Goal: Task Accomplishment & Management: Complete application form

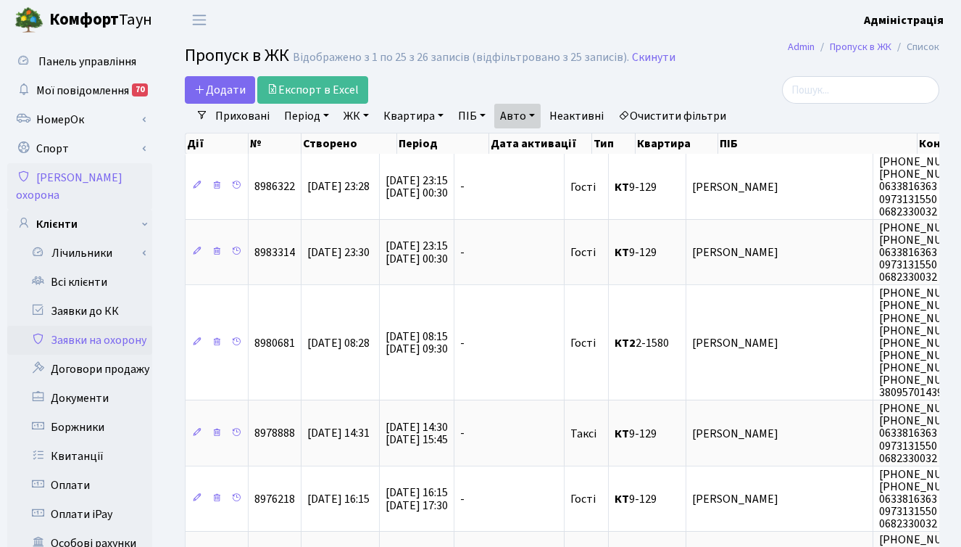
select select "25"
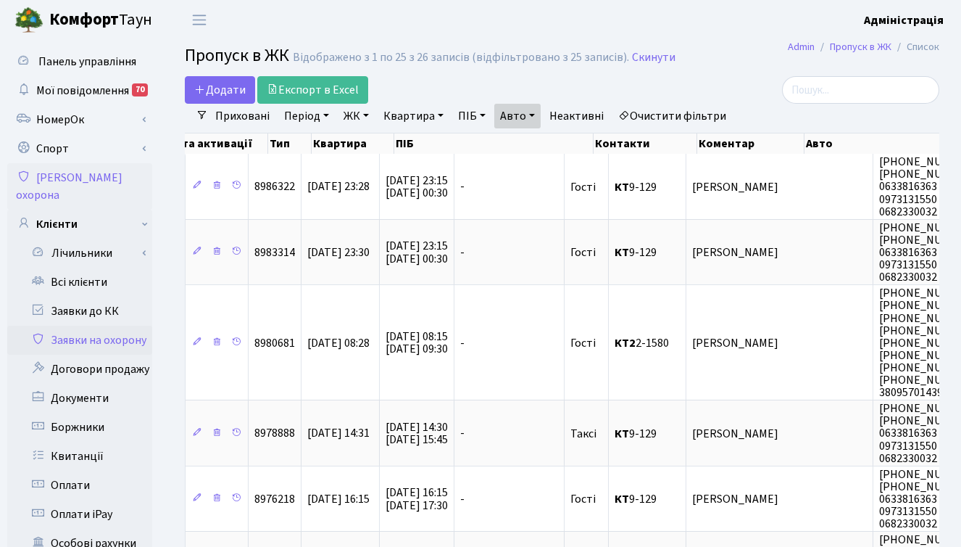
scroll to position [0, 324]
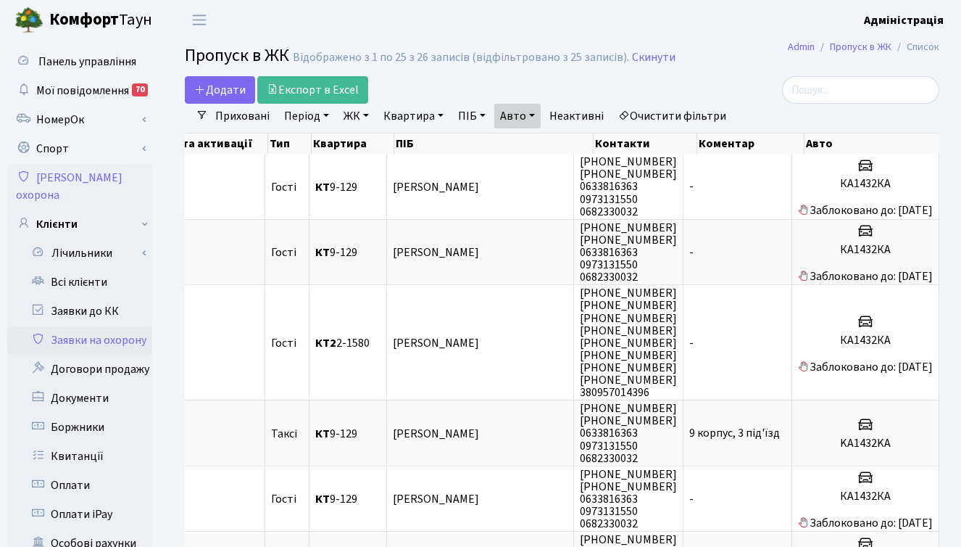
click at [620, 33] on header "[PERSON_NAME] Адміністрація Мій обліковий запис Вийти" at bounding box center [480, 20] width 961 height 40
click at [742, 83] on div at bounding box center [820, 90] width 237 height 28
click at [584, 8] on header "[PERSON_NAME] Адміністрація Мій обліковий запис Вийти" at bounding box center [480, 20] width 961 height 40
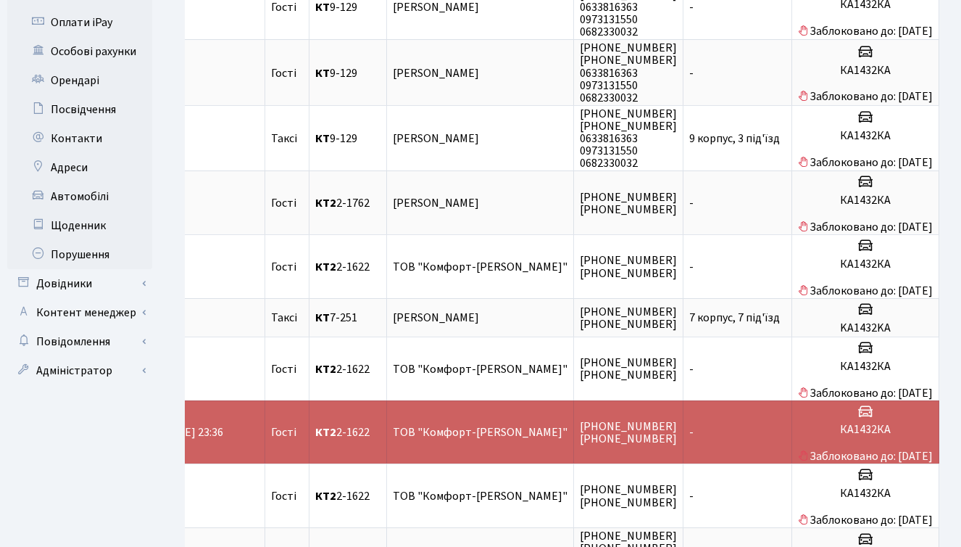
scroll to position [494, 0]
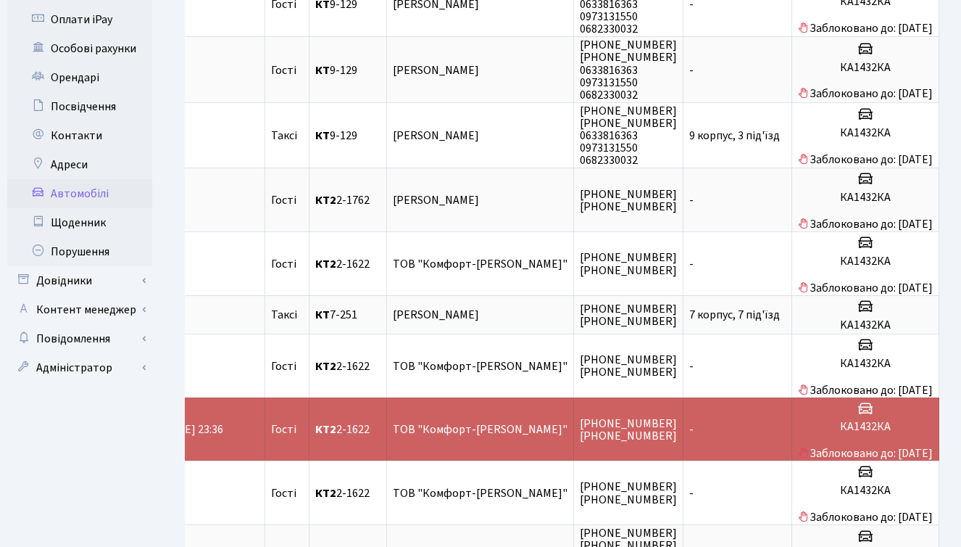
click at [92, 179] on link "Автомобілі" at bounding box center [79, 193] width 145 height 29
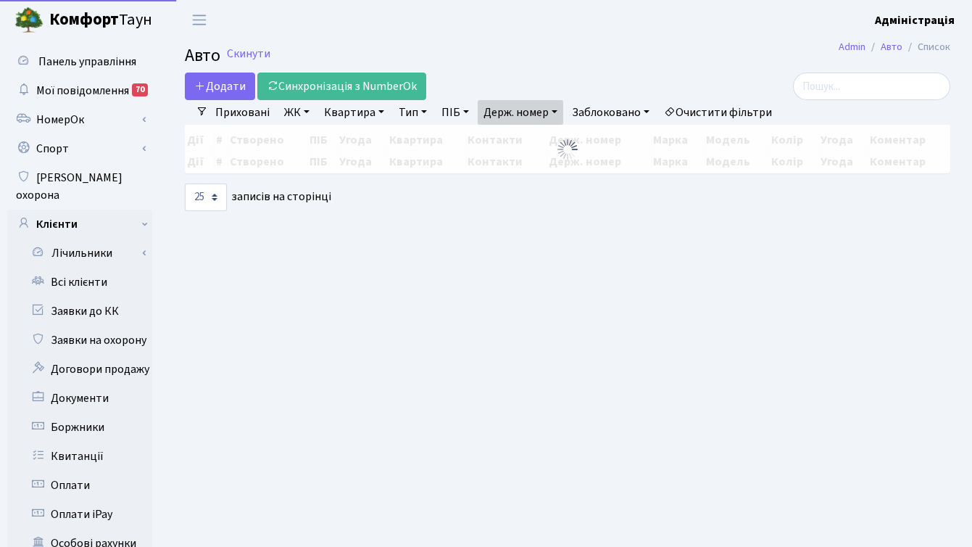
select select "25"
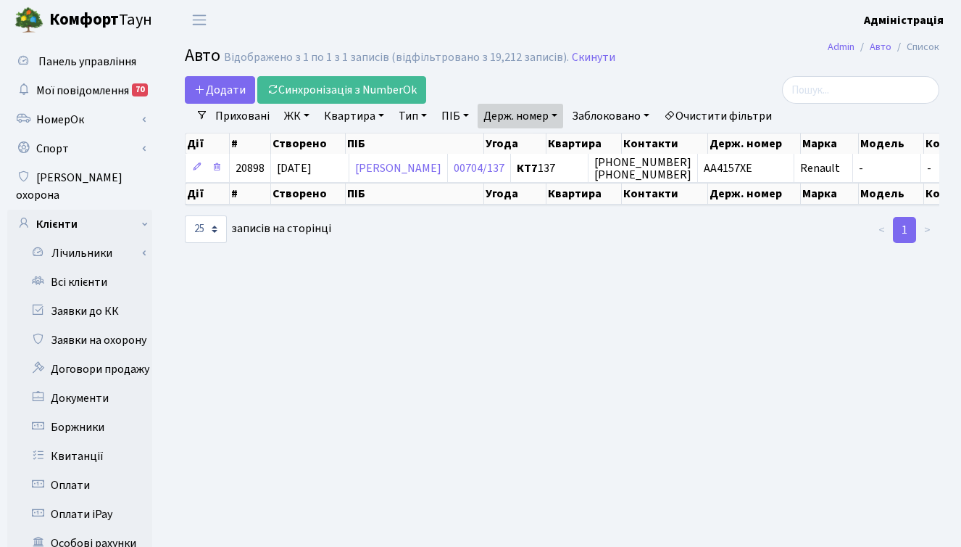
click at [711, 118] on link "Очистити фільтри" at bounding box center [718, 116] width 120 height 25
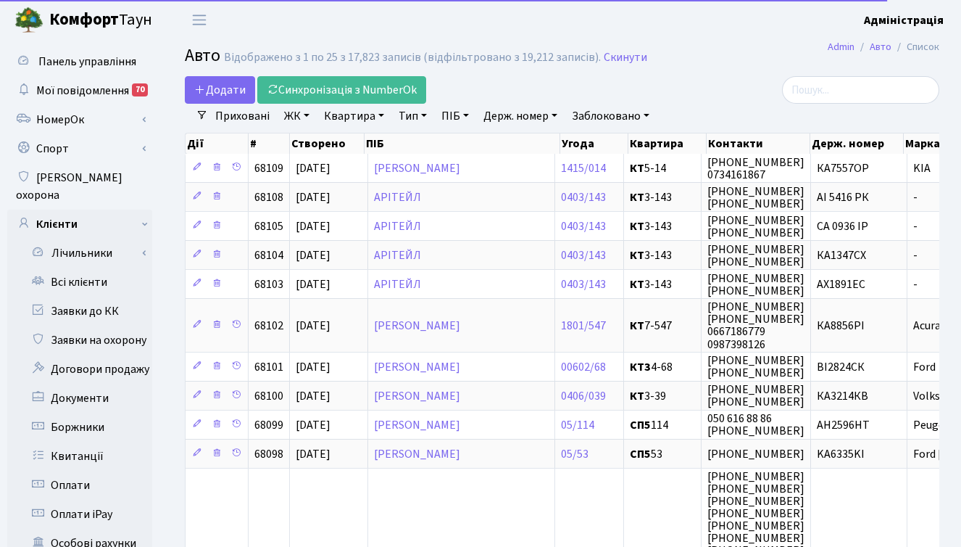
click at [515, 119] on link "Держ. номер" at bounding box center [521, 116] width 86 height 25
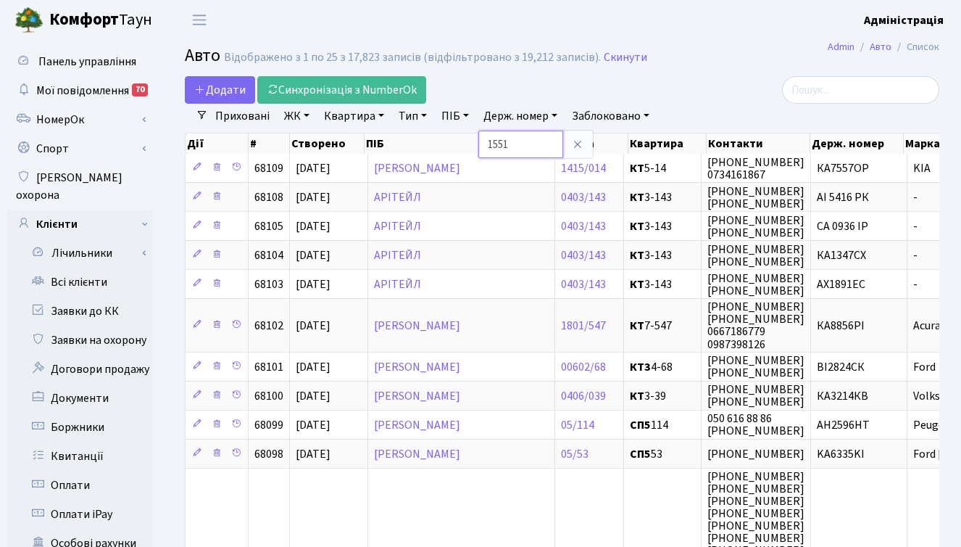
type input "1551"
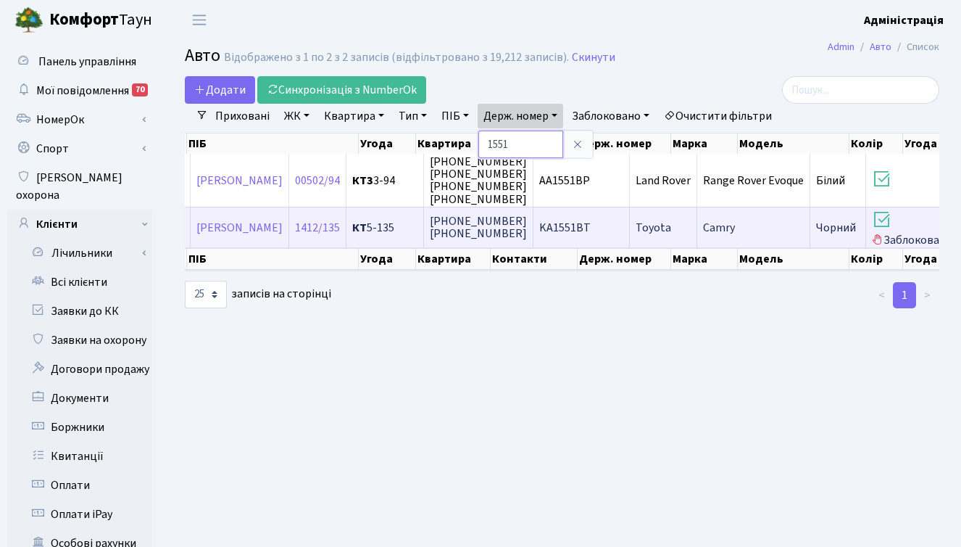
scroll to position [0, 383]
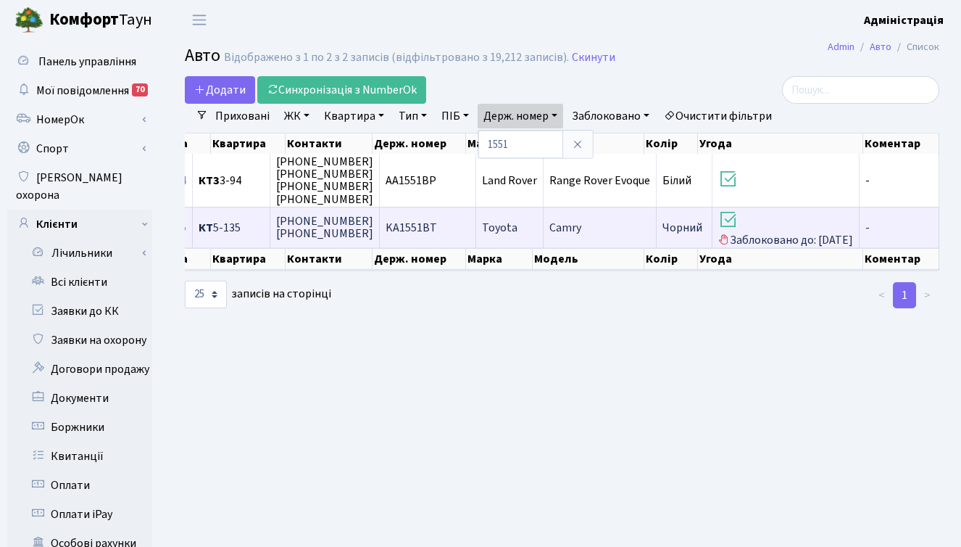
click at [557, 227] on span "Camry" at bounding box center [565, 228] width 32 height 16
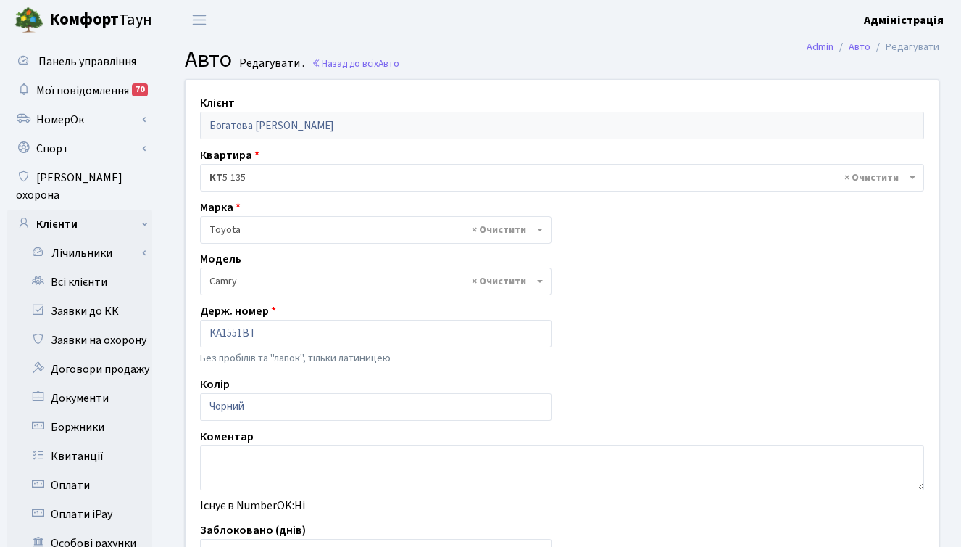
select select "2305"
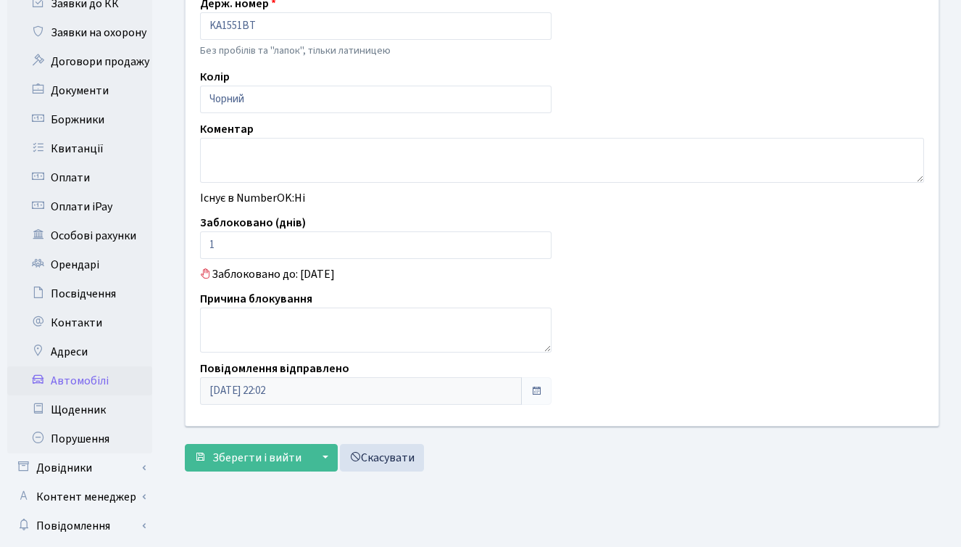
scroll to position [356, 0]
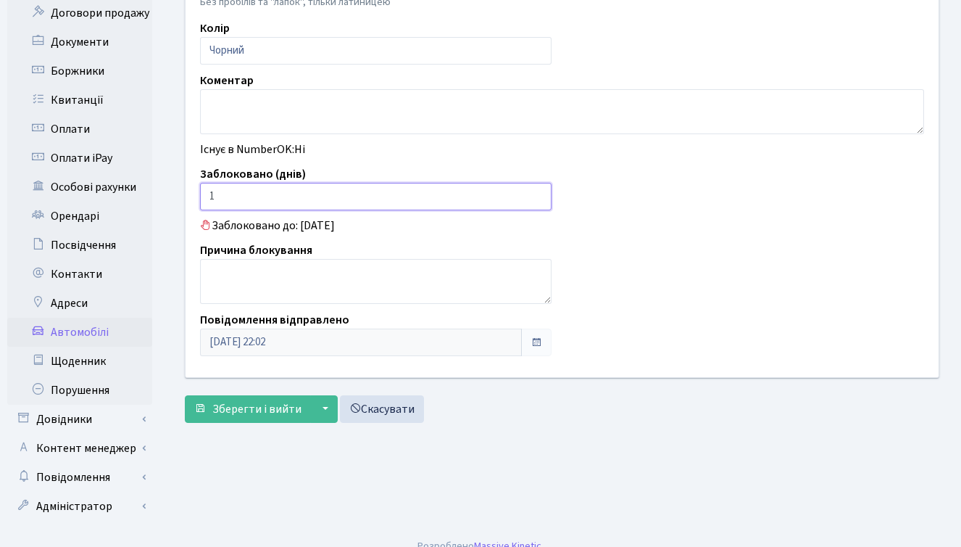
drag, startPoint x: 226, startPoint y: 198, endPoint x: 205, endPoint y: 194, distance: 21.5
click at [205, 194] on input "1" at bounding box center [376, 197] width 352 height 28
type input "0"
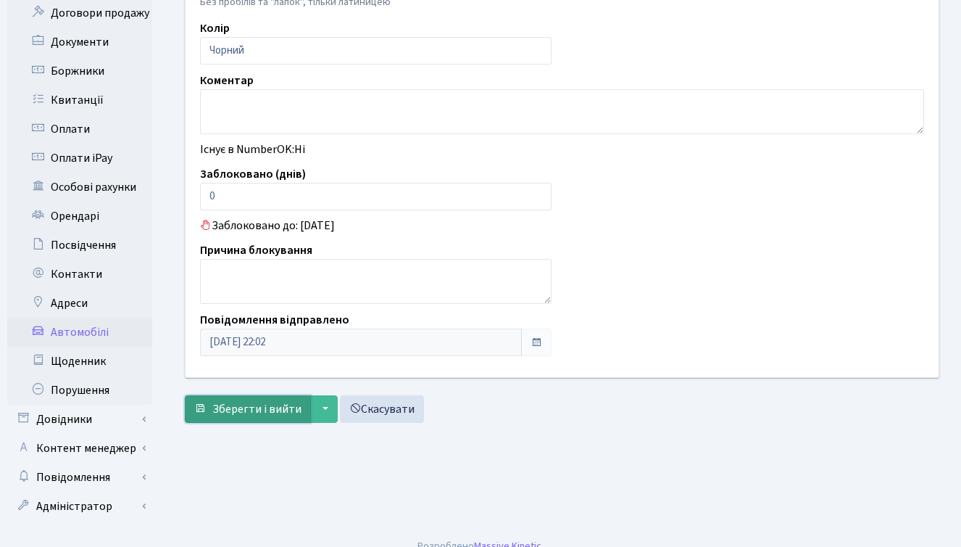
click at [254, 409] on span "Зберегти і вийти" at bounding box center [256, 409] width 89 height 16
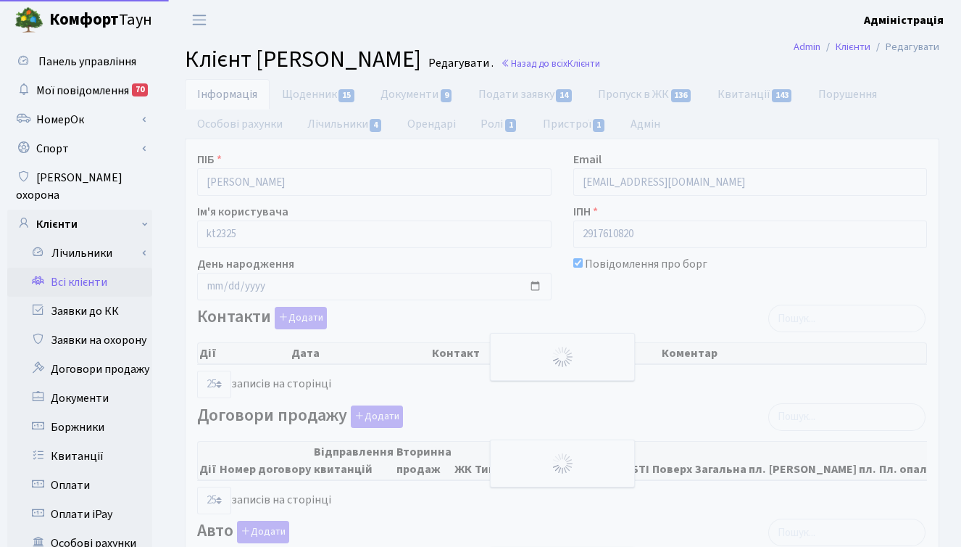
select select "25"
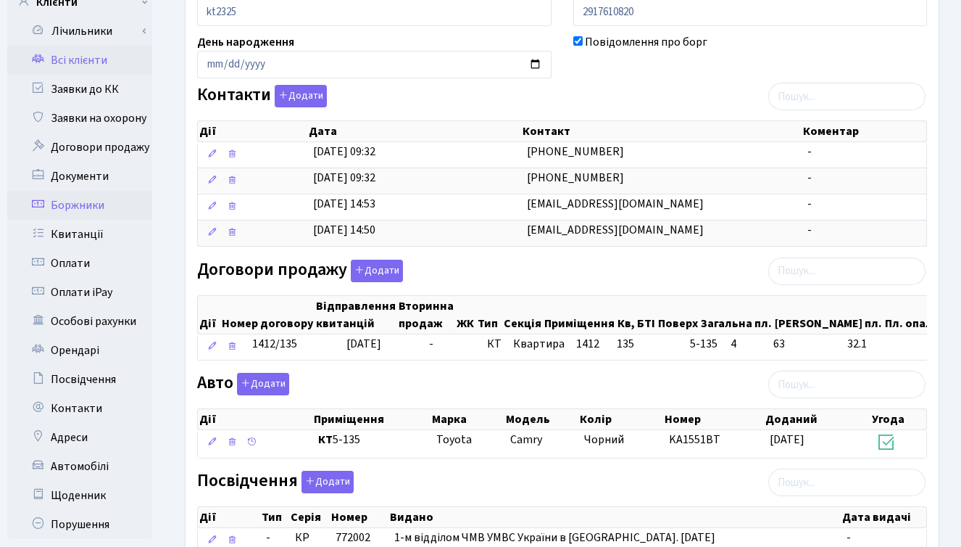
scroll to position [224, 0]
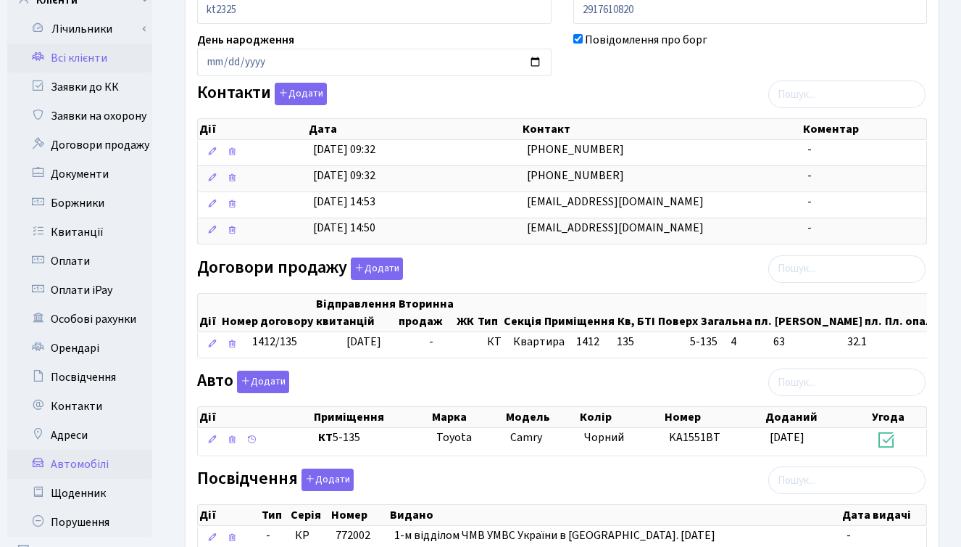
click at [96, 449] on link "Автомобілі" at bounding box center [79, 463] width 145 height 29
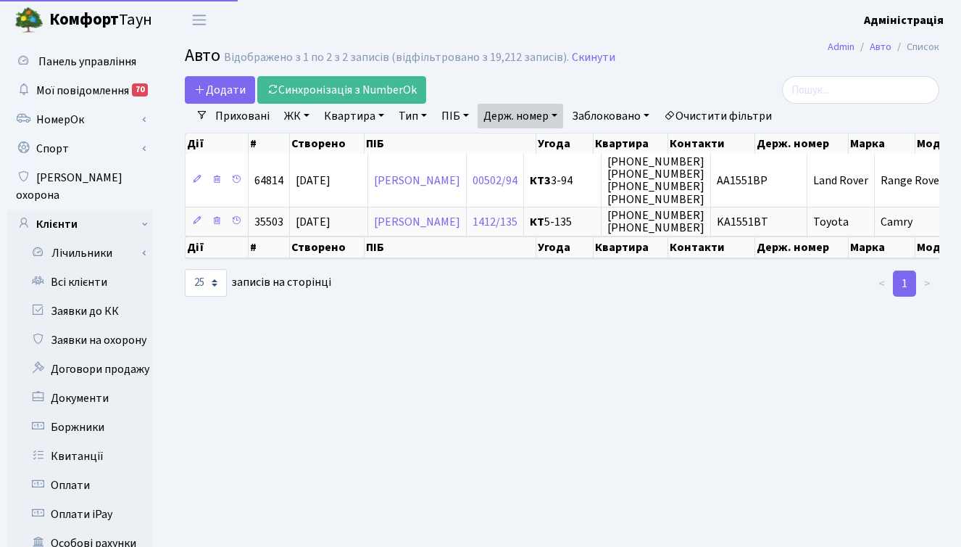
select select "25"
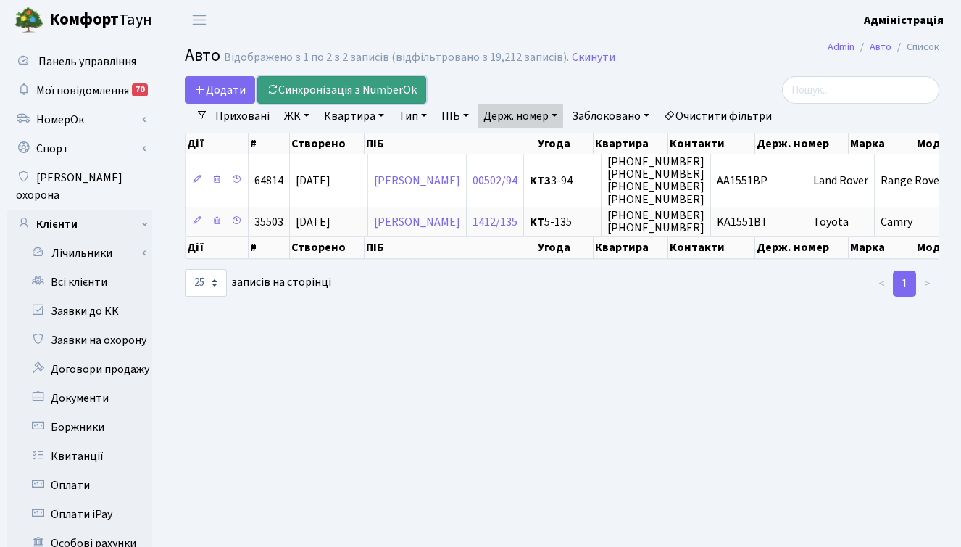
click at [340, 91] on link "Синхронізація з NumberOk" at bounding box center [341, 90] width 169 height 28
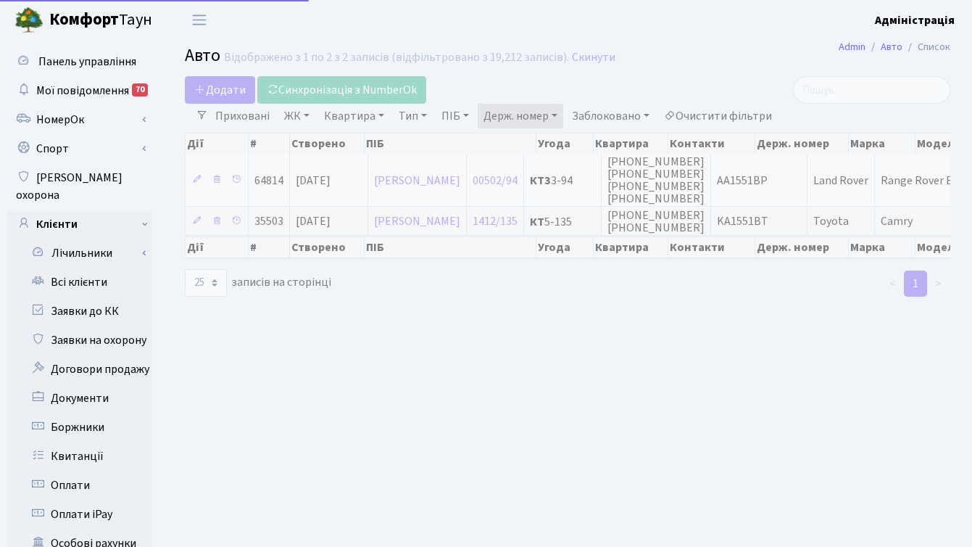
select select "25"
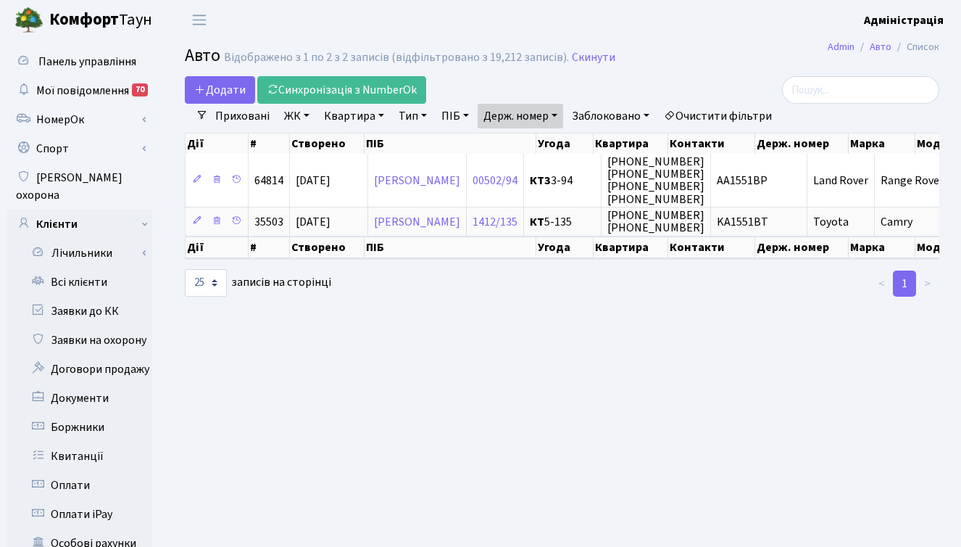
click at [666, 323] on main "Admin Авто Список Авто Відображено з 1 по 2 з 2 записів (відфільтровано з 19,21…" at bounding box center [562, 462] width 798 height 844
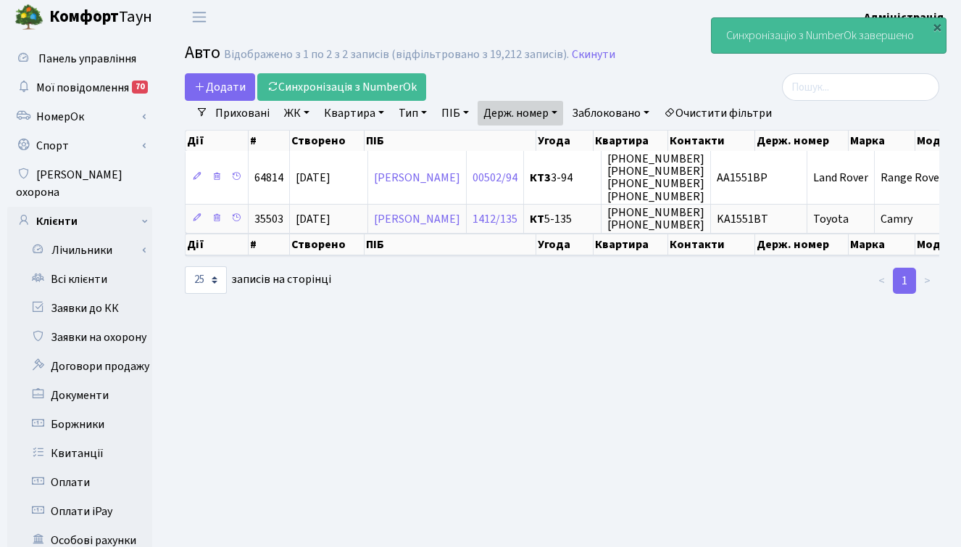
click at [652, 393] on main "Admin Авто Список Авто Відображено з 1 по 2 з 2 записів (відфільтровано з 19,21…" at bounding box center [562, 459] width 798 height 844
click at [716, 386] on main "Admin Авто Список Авто Відображено з 1 по 2 з 2 записів (відфільтровано з 19,21…" at bounding box center [562, 459] width 798 height 844
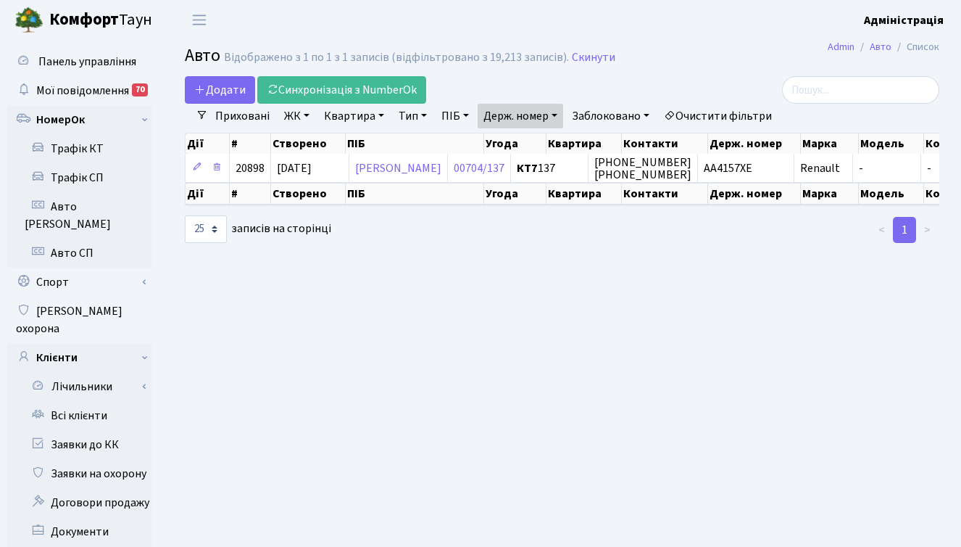
select select "25"
click at [80, 401] on link "Всі клієнти" at bounding box center [79, 415] width 145 height 29
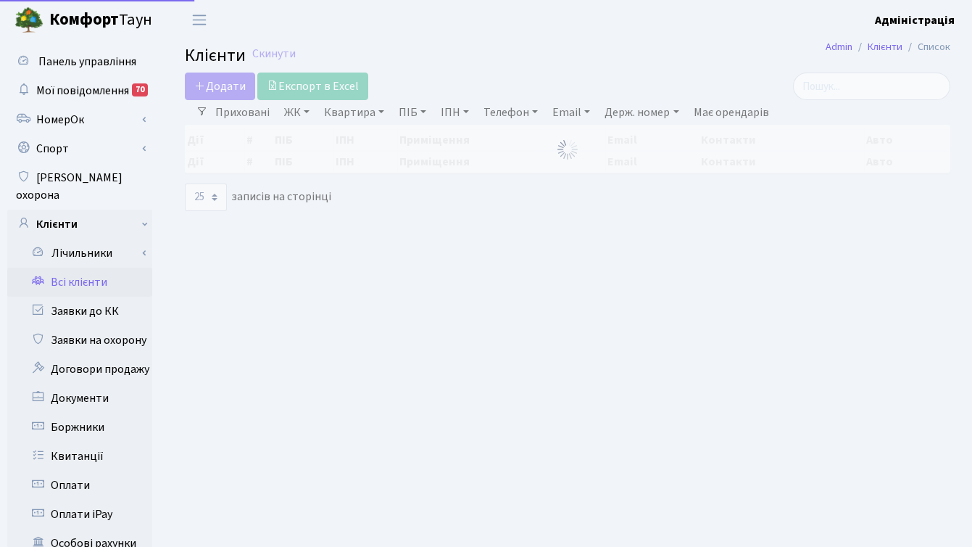
select select "25"
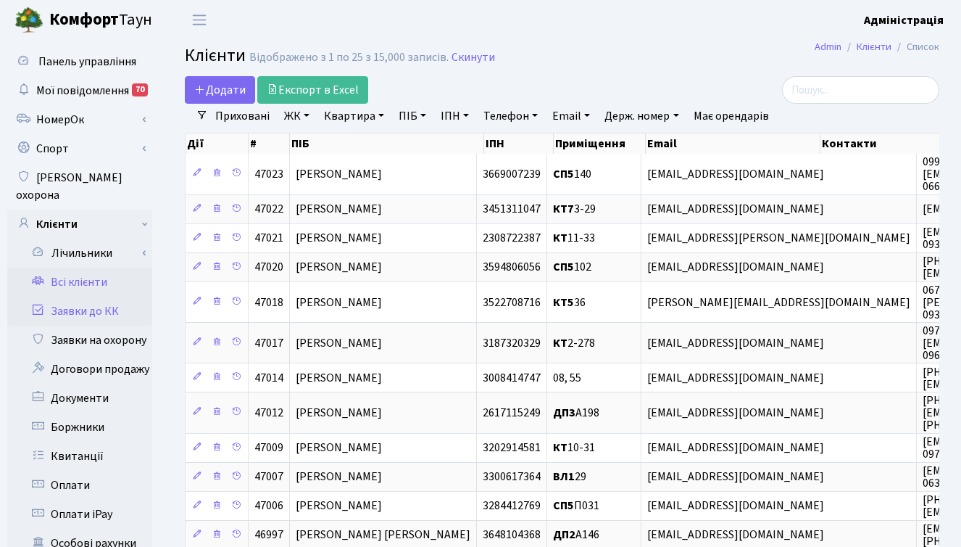
click at [98, 296] on link "Заявки до КК" at bounding box center [79, 310] width 145 height 29
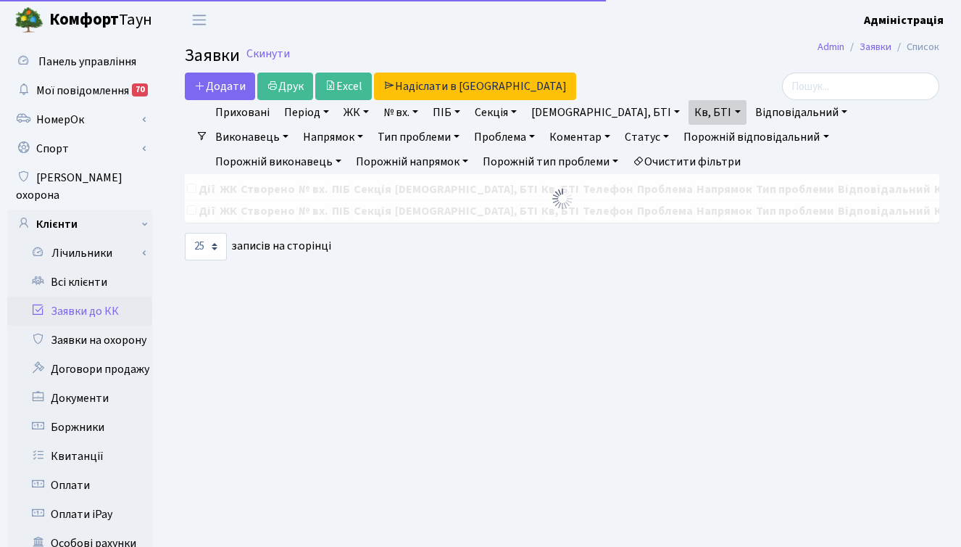
select select "25"
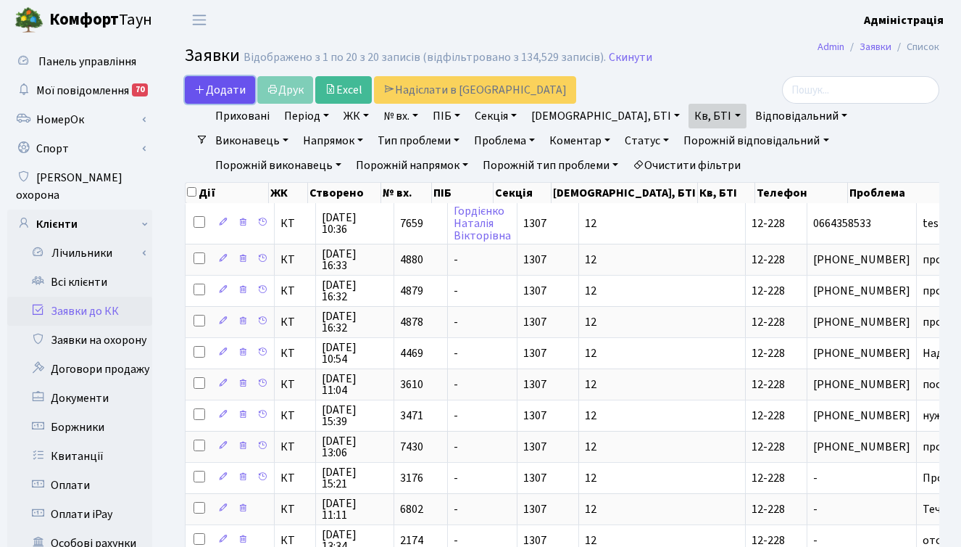
click at [224, 83] on span "Додати" at bounding box center [219, 90] width 51 height 16
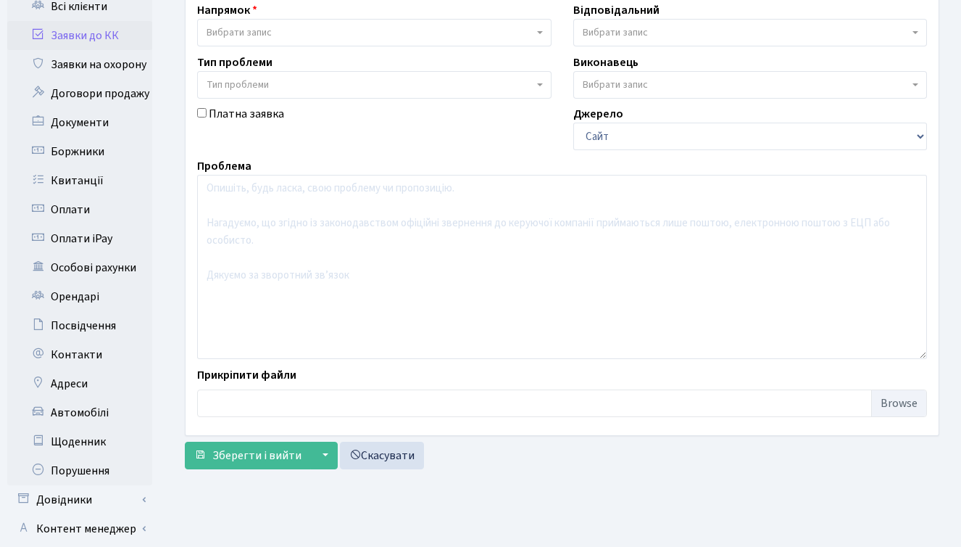
scroll to position [273, 0]
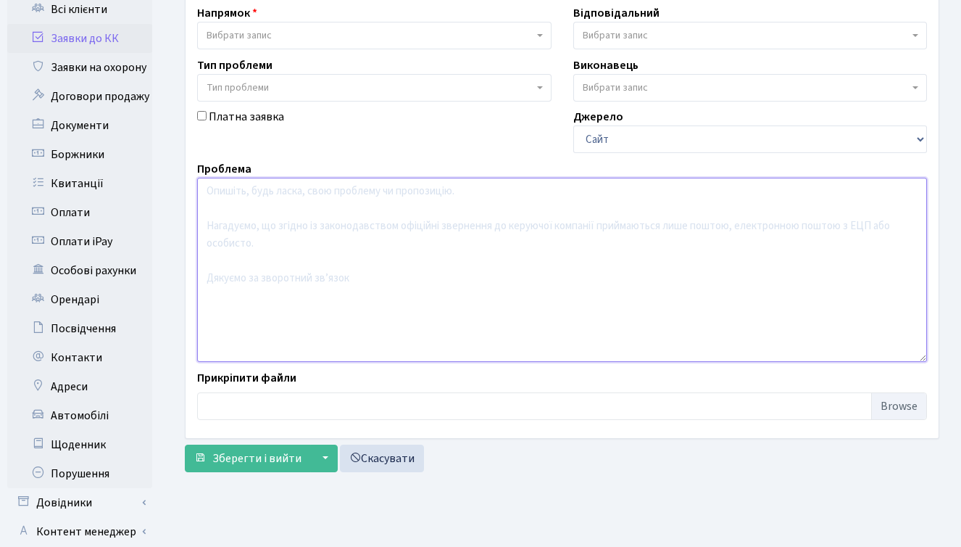
click at [525, 204] on textarea at bounding box center [562, 270] width 730 height 184
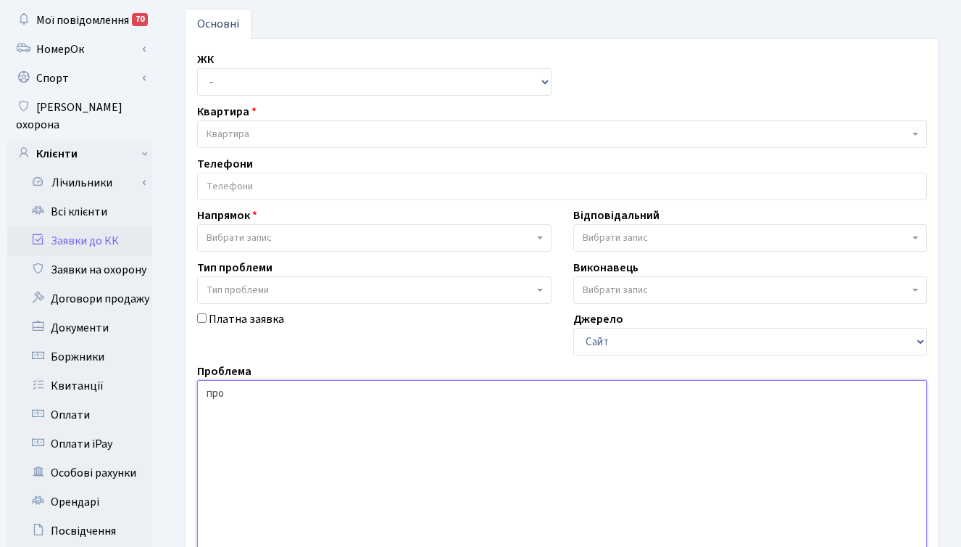
scroll to position [0, 0]
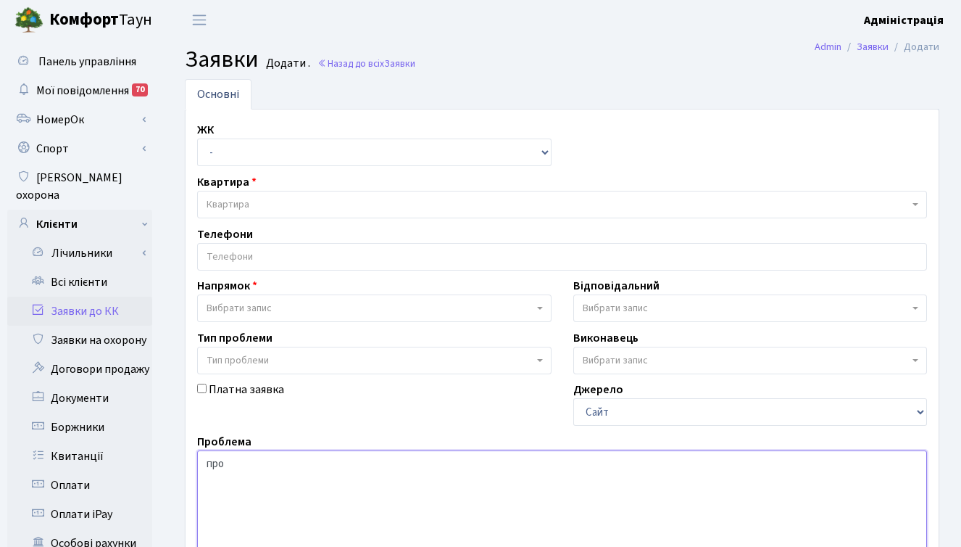
type textarea "про"
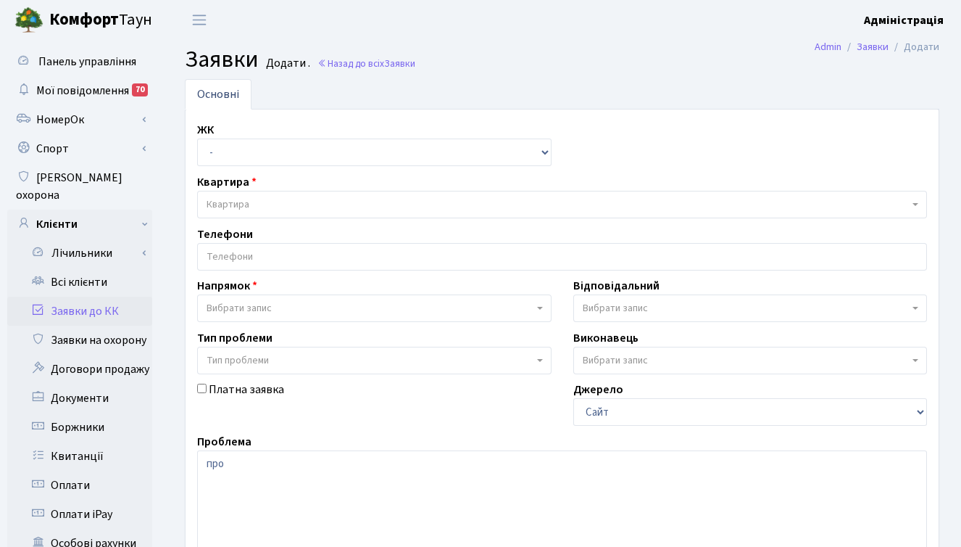
click at [918, 6] on header "[PERSON_NAME] Адміністрація Мій обліковий запис Вийти" at bounding box center [480, 20] width 961 height 40
click at [917, 20] on b "Адміністрація" at bounding box center [904, 20] width 80 height 16
click at [848, 83] on link "Вийти" at bounding box center [871, 79] width 144 height 22
